Goal: Find specific fact: Find specific fact

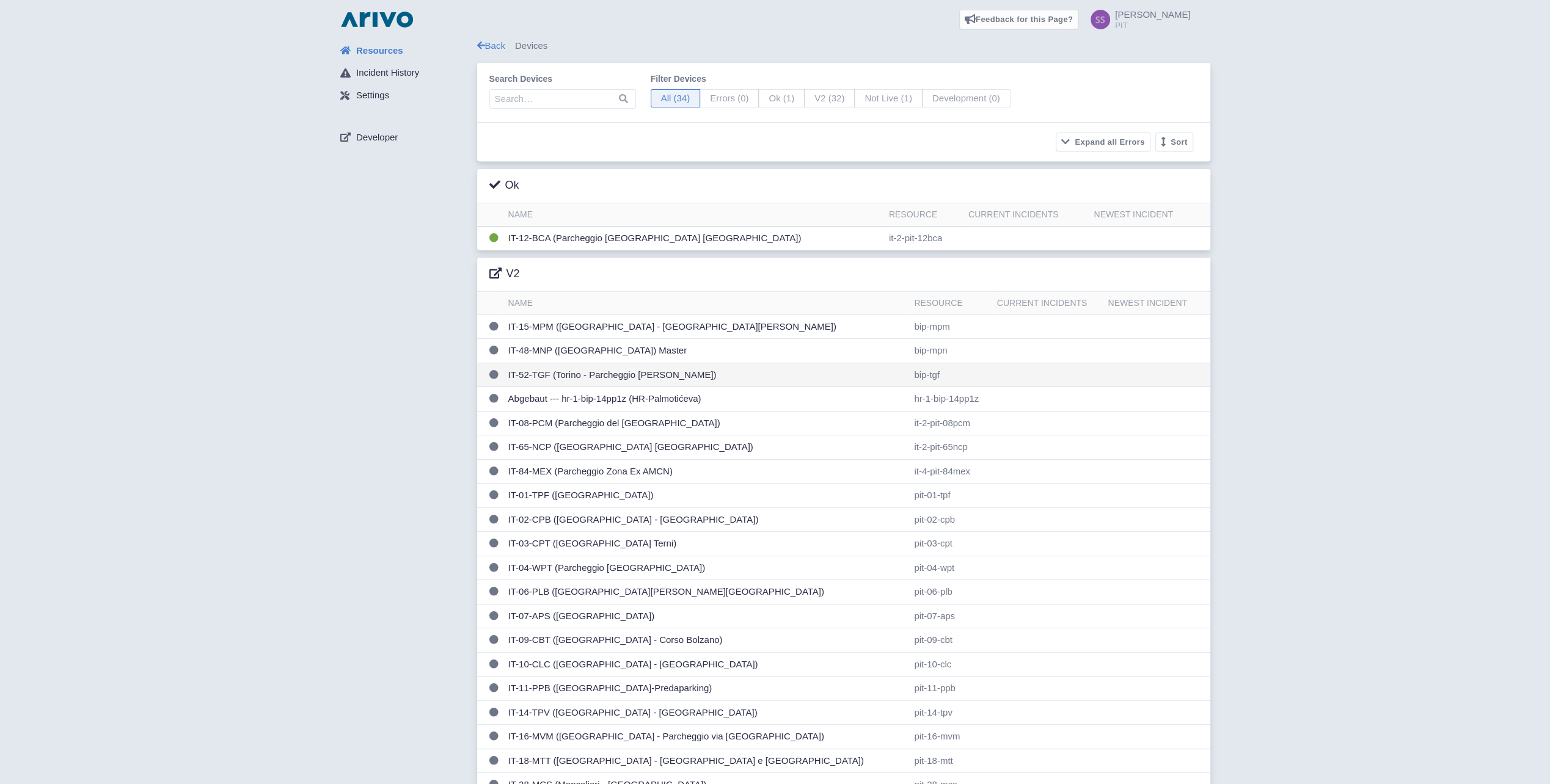
click at [593, 378] on td "IT-52-TGF (Torino - Parcheggio [PERSON_NAME])" at bounding box center [706, 374] width 406 height 25
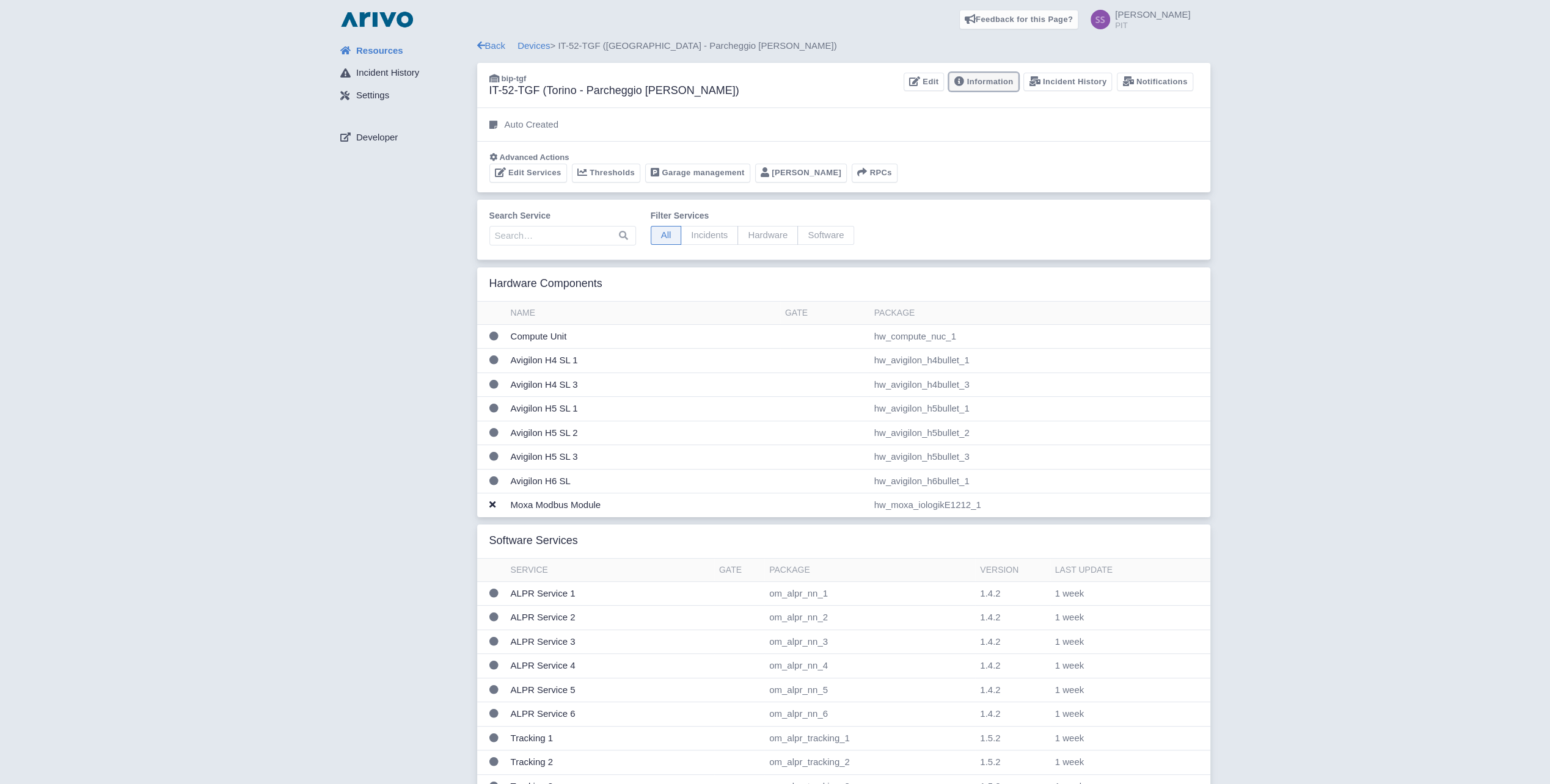
click at [992, 80] on link "Information" at bounding box center [983, 82] width 70 height 19
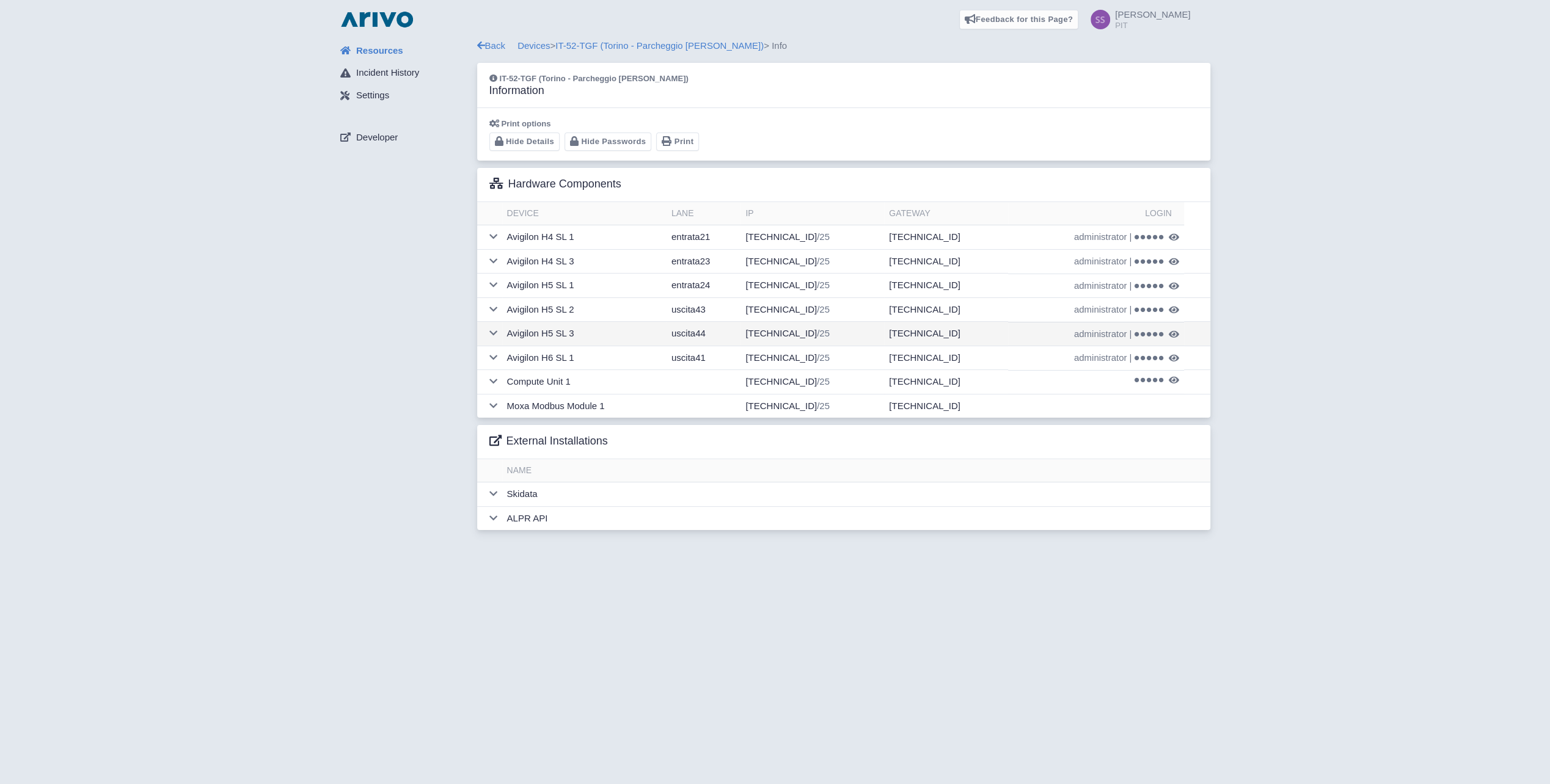
click at [1171, 330] on icon at bounding box center [1174, 334] width 11 height 9
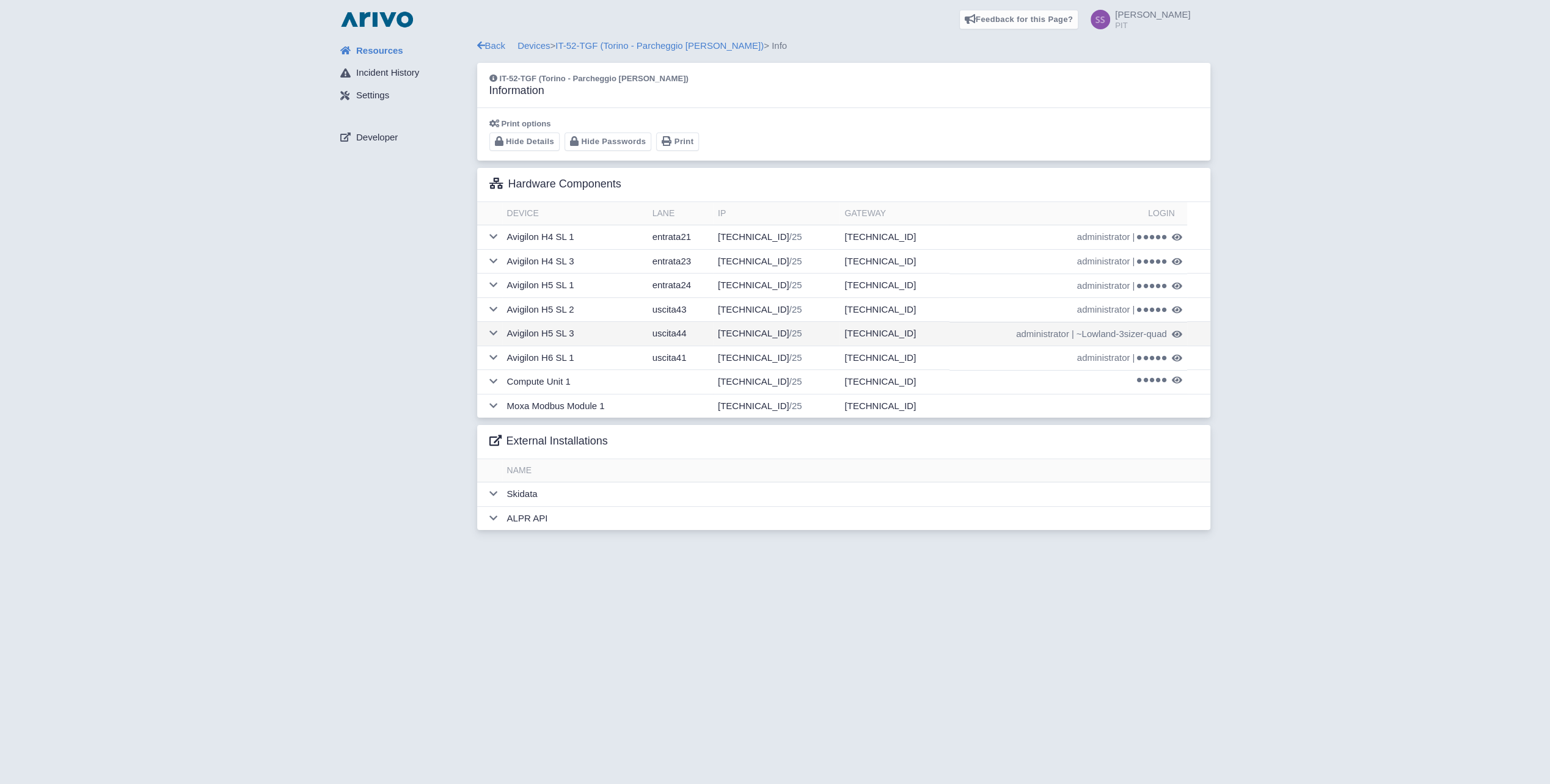
drag, startPoint x: 1165, startPoint y: 334, endPoint x: 1073, endPoint y: 336, distance: 92.0
click at [1073, 336] on td "administrator | ~Lowland-3sizer-quad" at bounding box center [1068, 334] width 238 height 25
copy span "~Lowland-3sizer-quad"
